Goal: Check status: Check status

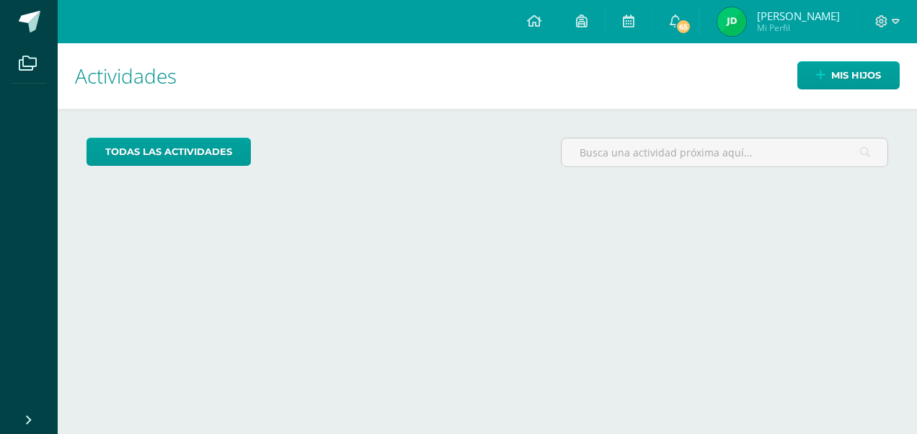
click at [808, 77] on link "Mis hijos" at bounding box center [848, 75] width 102 height 28
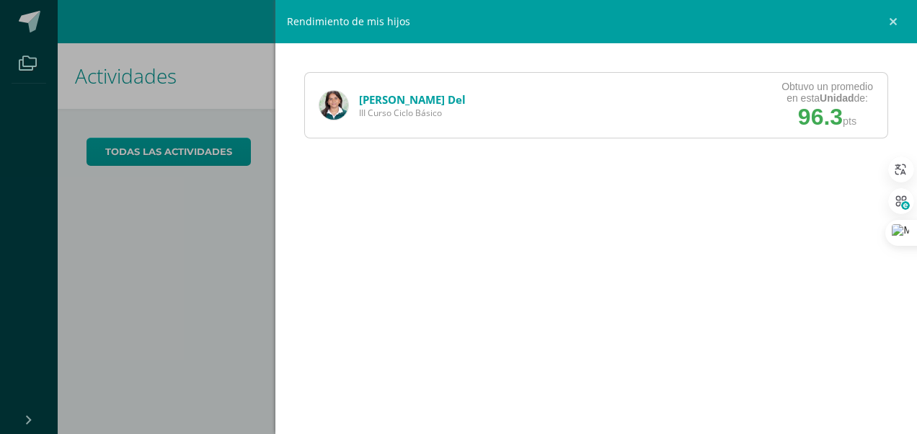
click at [393, 97] on link "[PERSON_NAME] Del" at bounding box center [412, 99] width 107 height 14
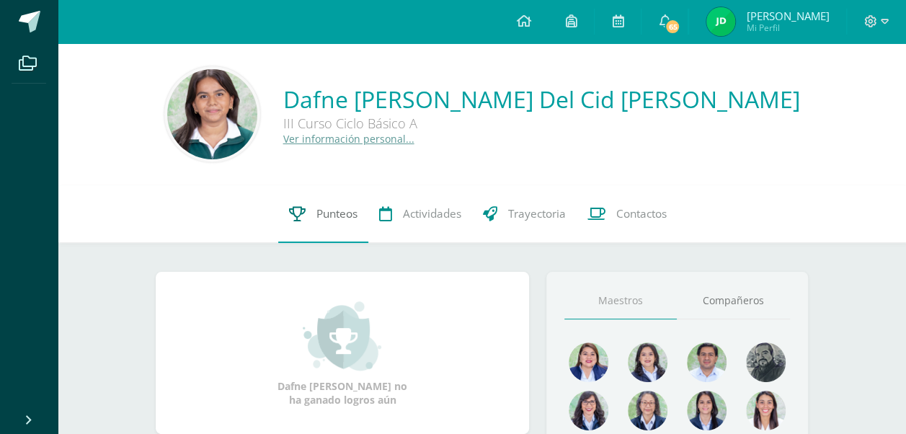
click at [307, 224] on link "Punteos" at bounding box center [323, 214] width 90 height 58
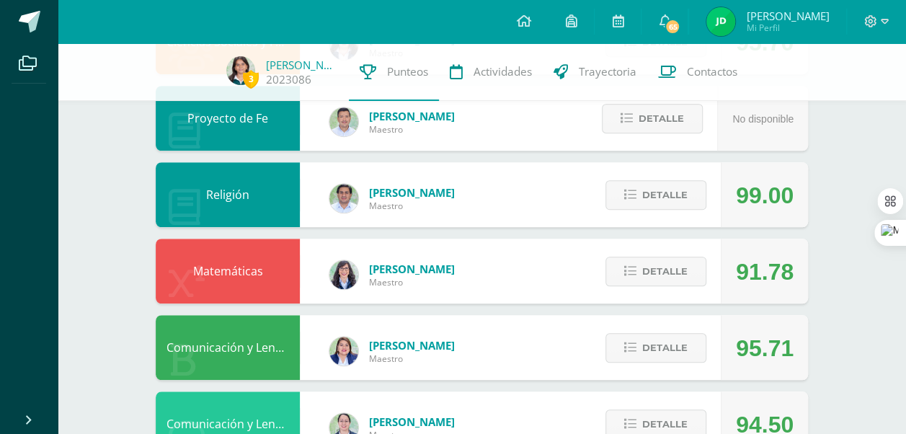
scroll to position [509, 0]
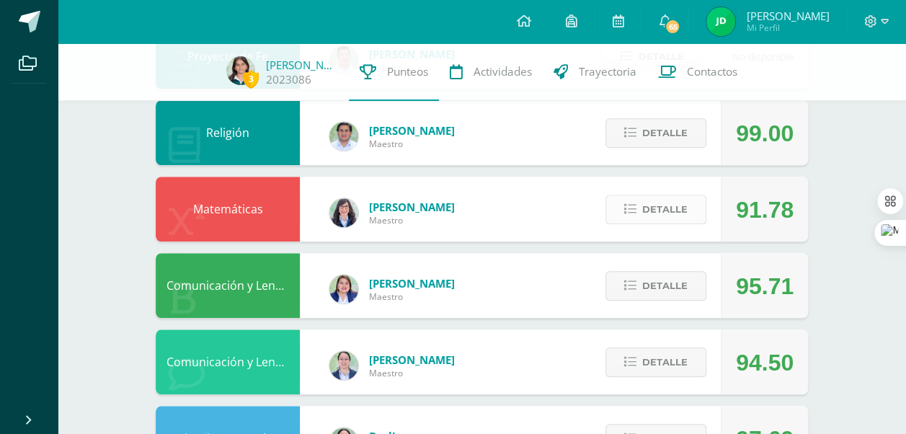
click at [668, 211] on span "Detalle" at bounding box center [664, 209] width 45 height 27
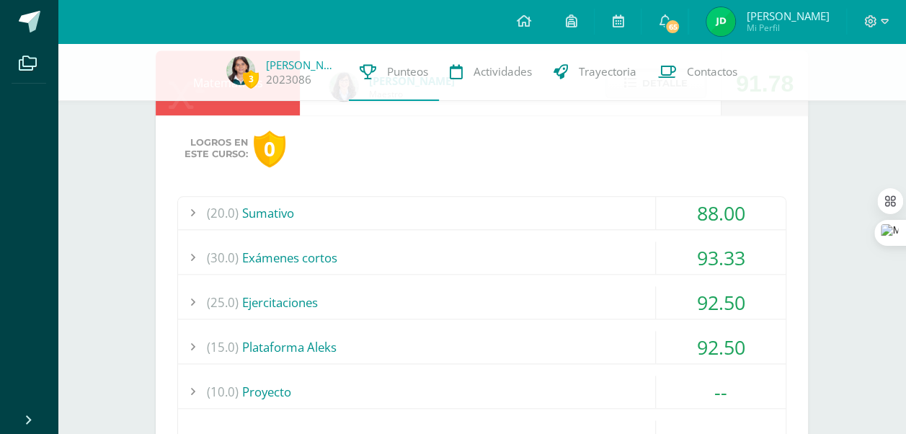
scroll to position [622, 0]
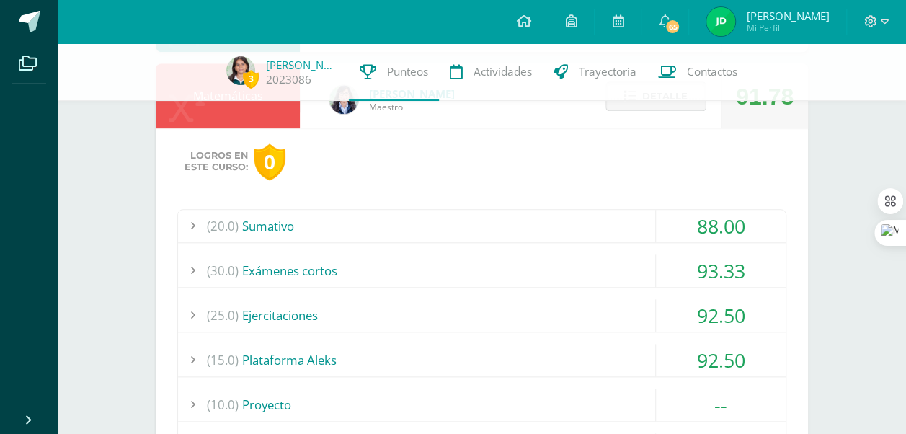
click at [655, 107] on span "Detalle" at bounding box center [664, 96] width 45 height 27
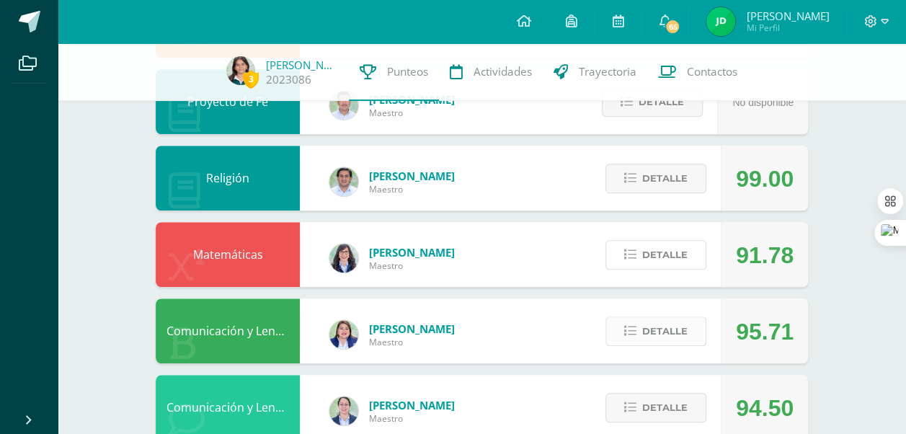
scroll to position [485, 0]
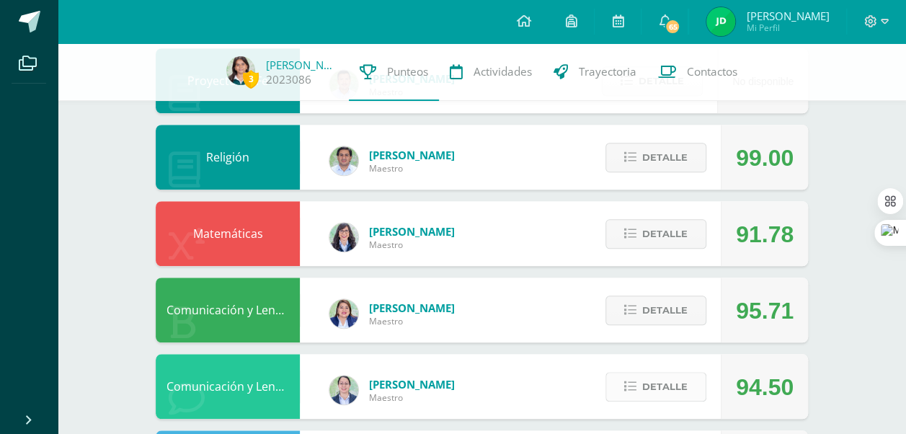
click at [673, 393] on span "Detalle" at bounding box center [664, 386] width 45 height 27
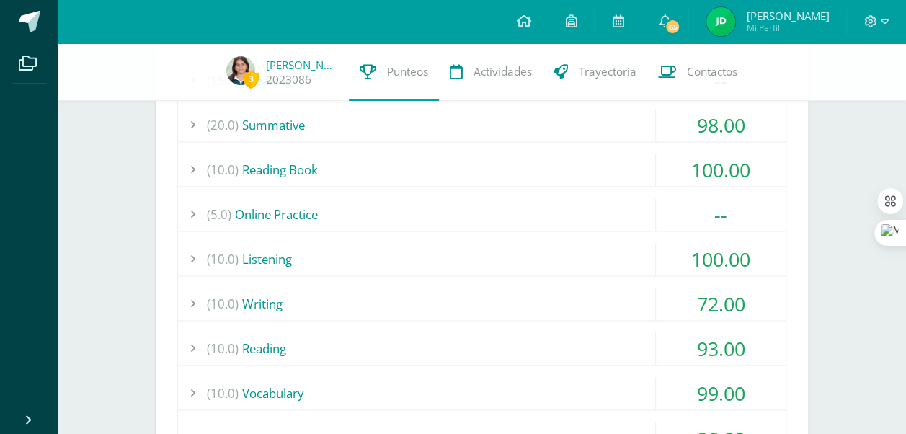
scroll to position [923, 0]
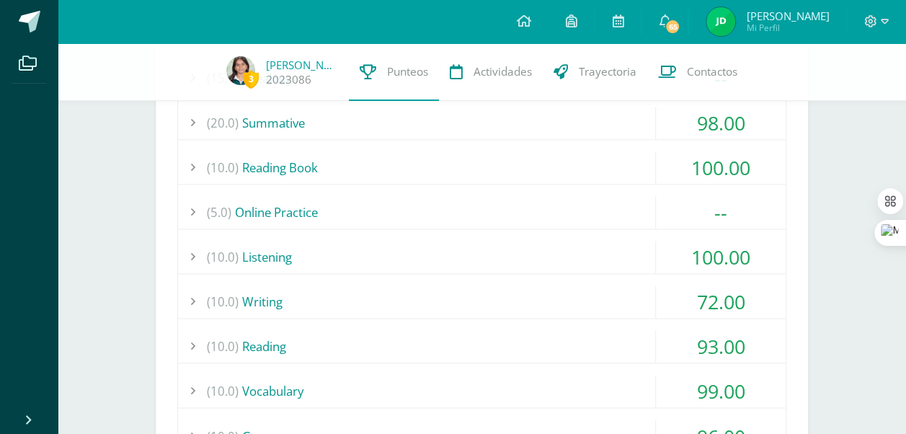
click at [560, 151] on div "(10.0) Reading Book" at bounding box center [482, 167] width 608 height 32
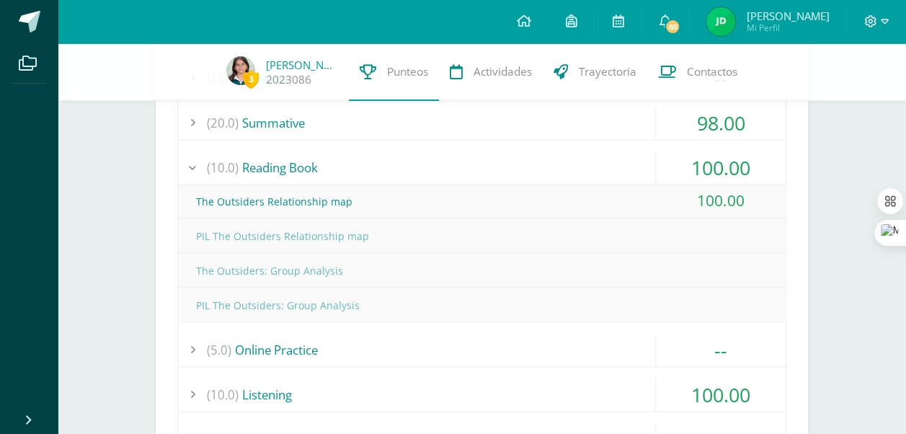
click at [565, 166] on div "(10.0) Reading Book" at bounding box center [482, 167] width 608 height 32
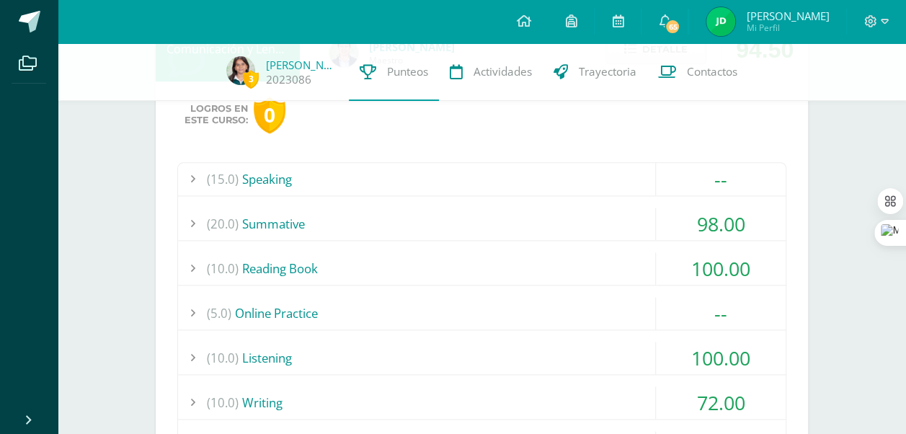
scroll to position [818, 0]
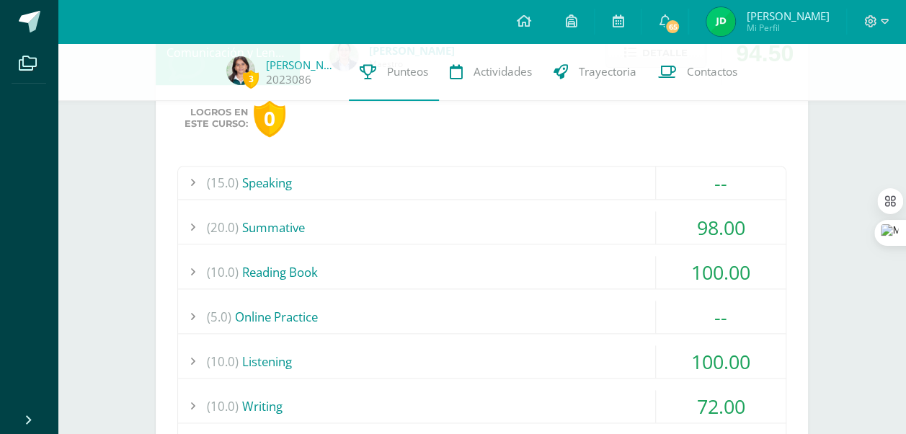
click at [509, 177] on div "(15.0) Speaking" at bounding box center [482, 183] width 608 height 32
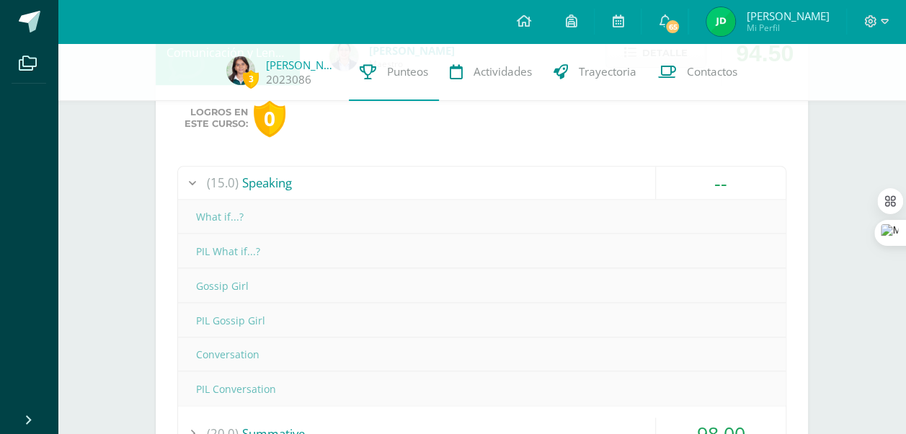
click at [509, 177] on div "(15.0) Speaking" at bounding box center [482, 183] width 608 height 32
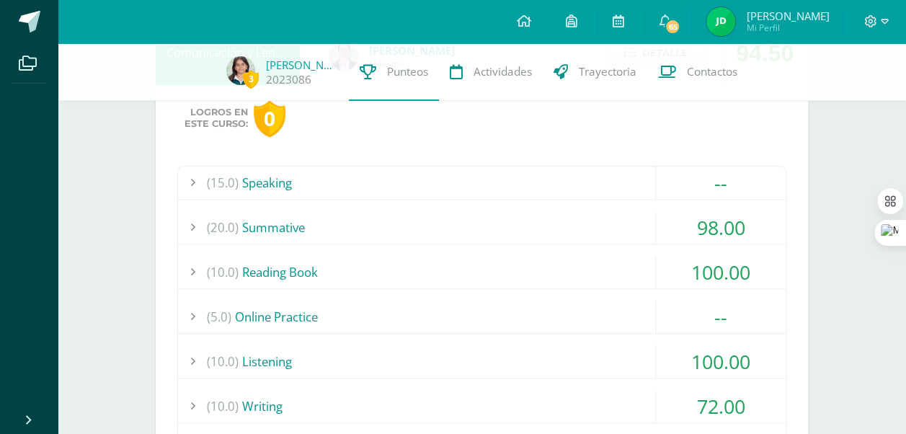
click at [503, 266] on div "(10.0) Reading Book" at bounding box center [482, 272] width 608 height 32
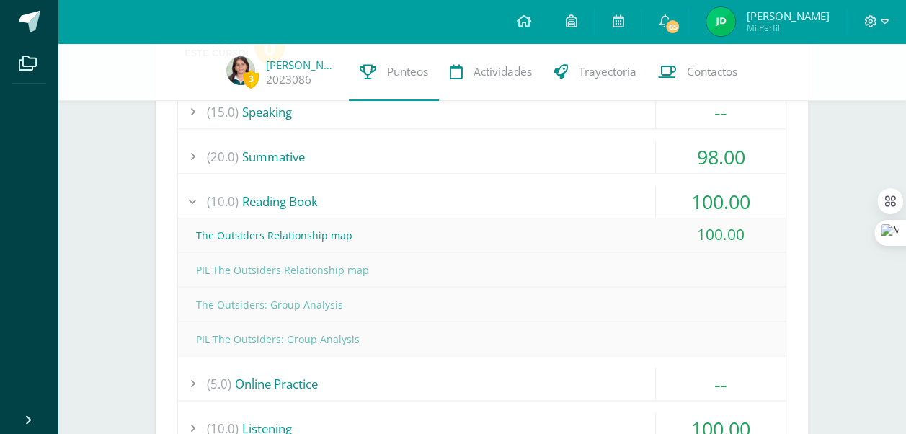
scroll to position [890, 0]
click at [318, 206] on div "(10.0) Reading Book" at bounding box center [482, 200] width 608 height 32
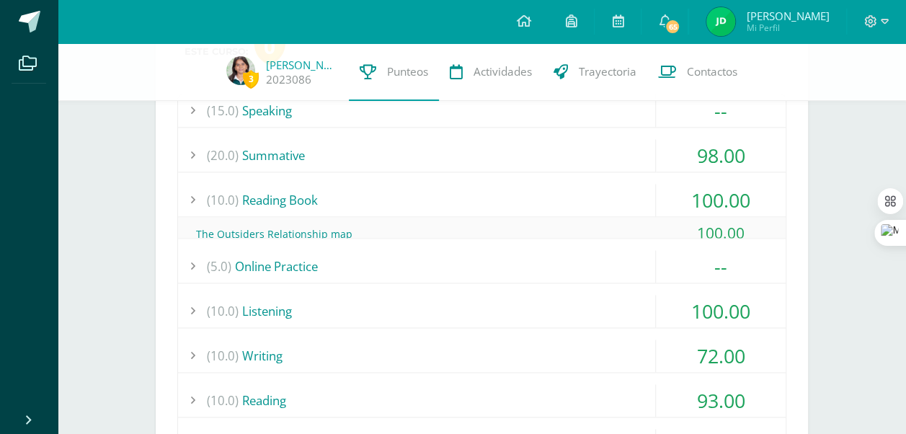
click at [318, 206] on div "(10.0) Reading Book" at bounding box center [482, 200] width 608 height 32
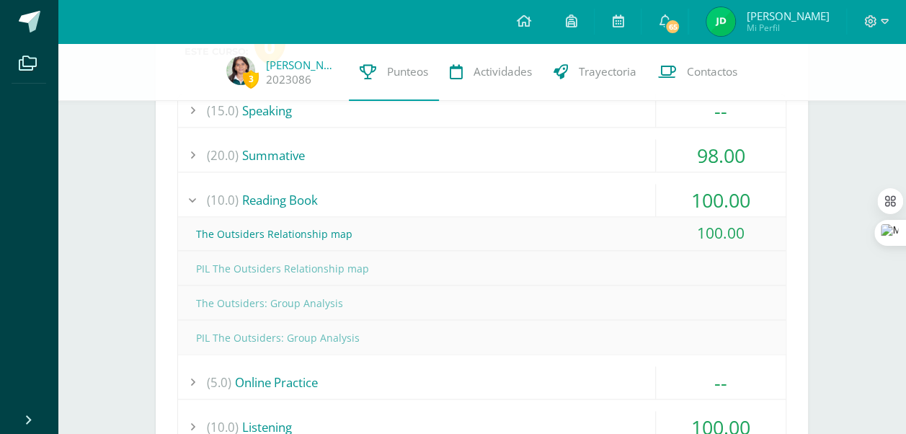
drag, startPoint x: 318, startPoint y: 206, endPoint x: 443, endPoint y: 205, distance: 124.7
click at [443, 205] on div "(10.0) Reading Book" at bounding box center [482, 200] width 608 height 32
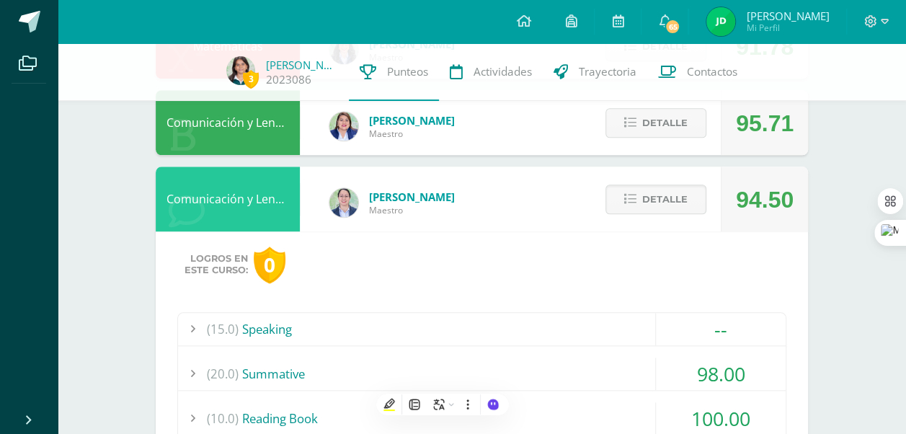
scroll to position [664, 0]
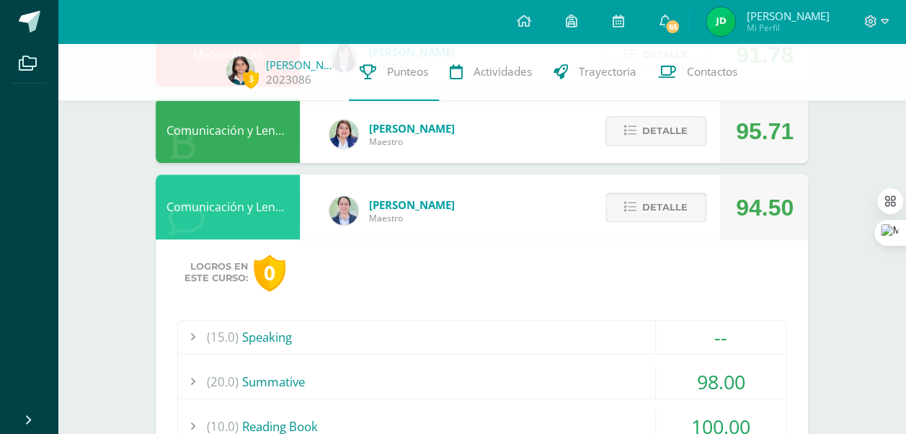
click at [681, 213] on span "Detalle" at bounding box center [664, 207] width 45 height 27
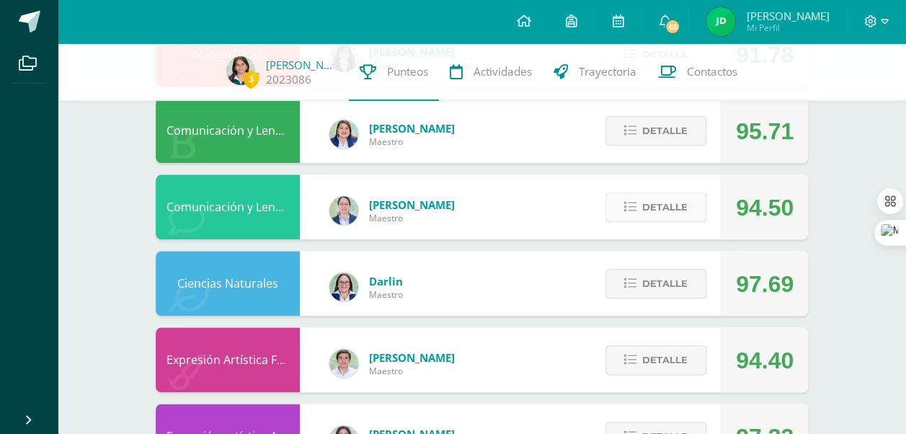
click at [655, 217] on span "Detalle" at bounding box center [664, 207] width 45 height 27
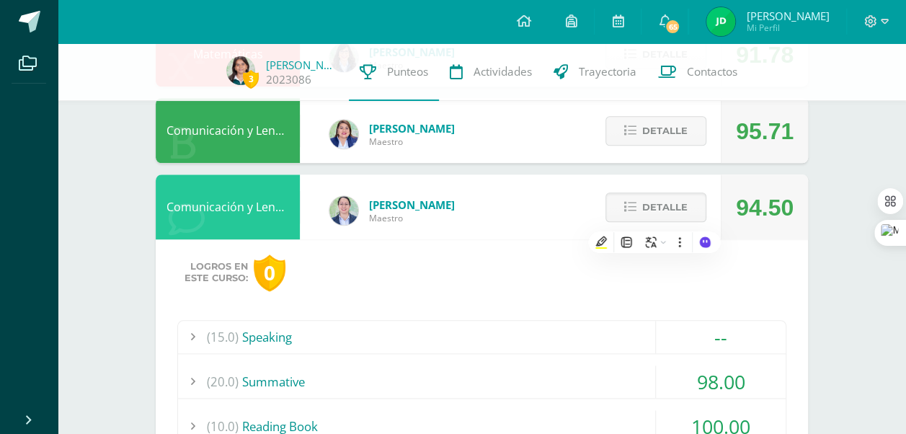
click at [479, 384] on div "(20.0) Summative" at bounding box center [482, 382] width 608 height 32
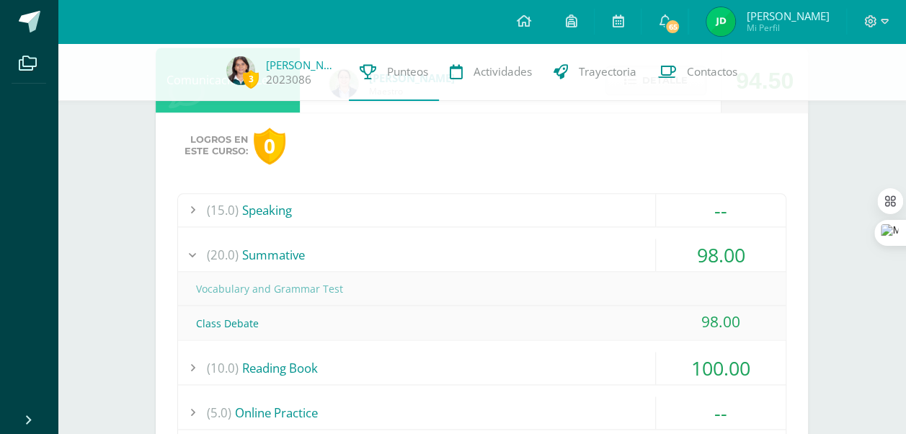
scroll to position [722, 0]
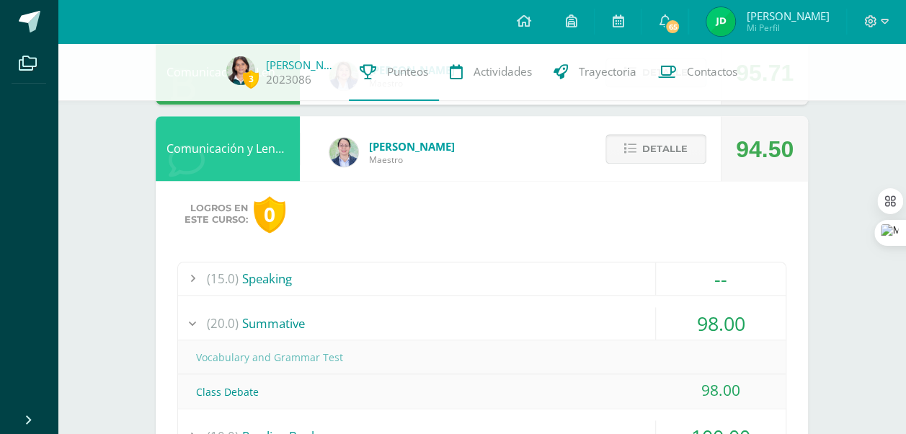
click at [656, 159] on span "Detalle" at bounding box center [664, 149] width 45 height 27
